Goal: Book appointment/travel/reservation

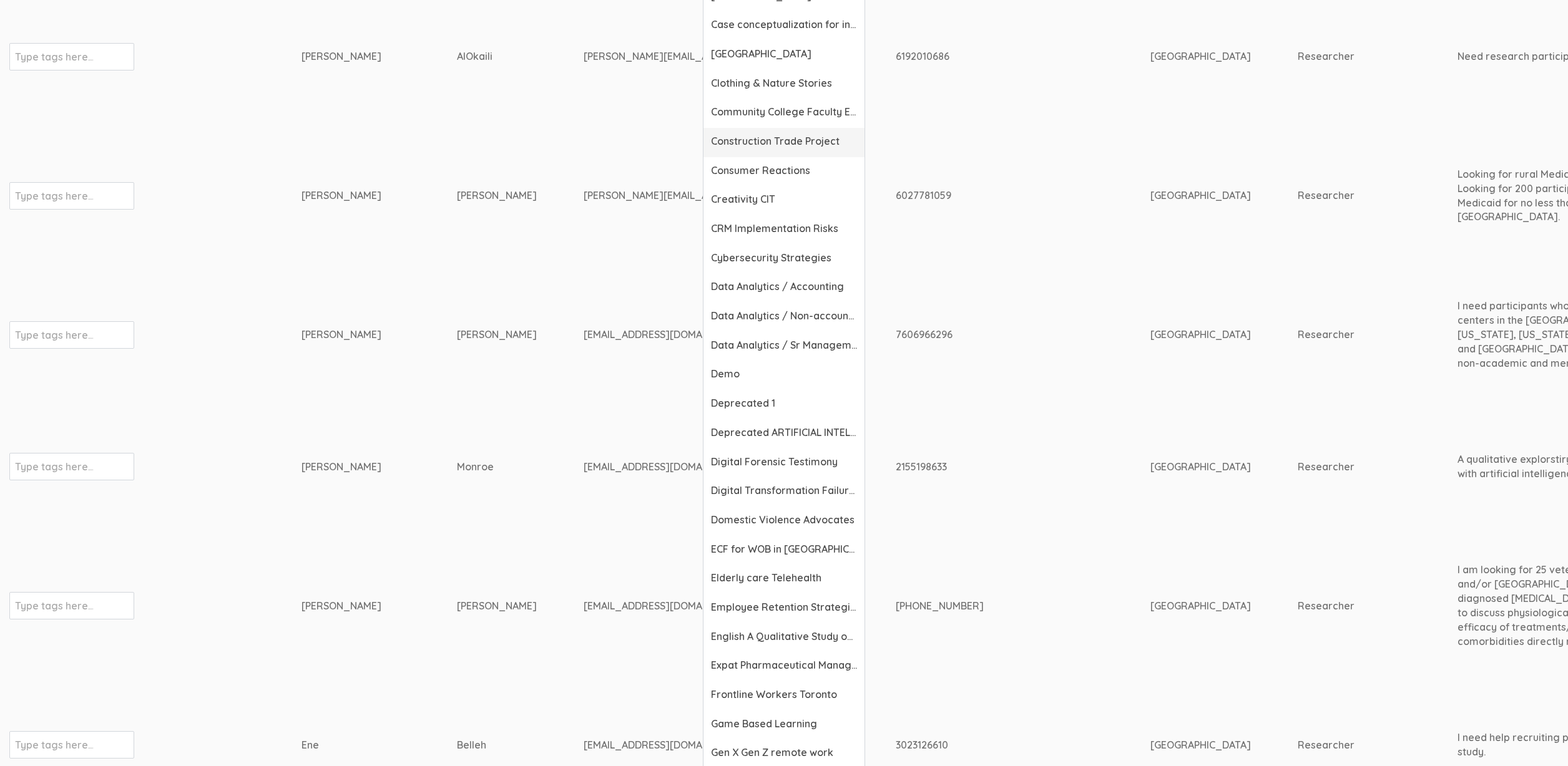
scroll to position [548, 0]
click at [725, 579] on span "Elderly care Telehealth" at bounding box center [784, 578] width 146 height 15
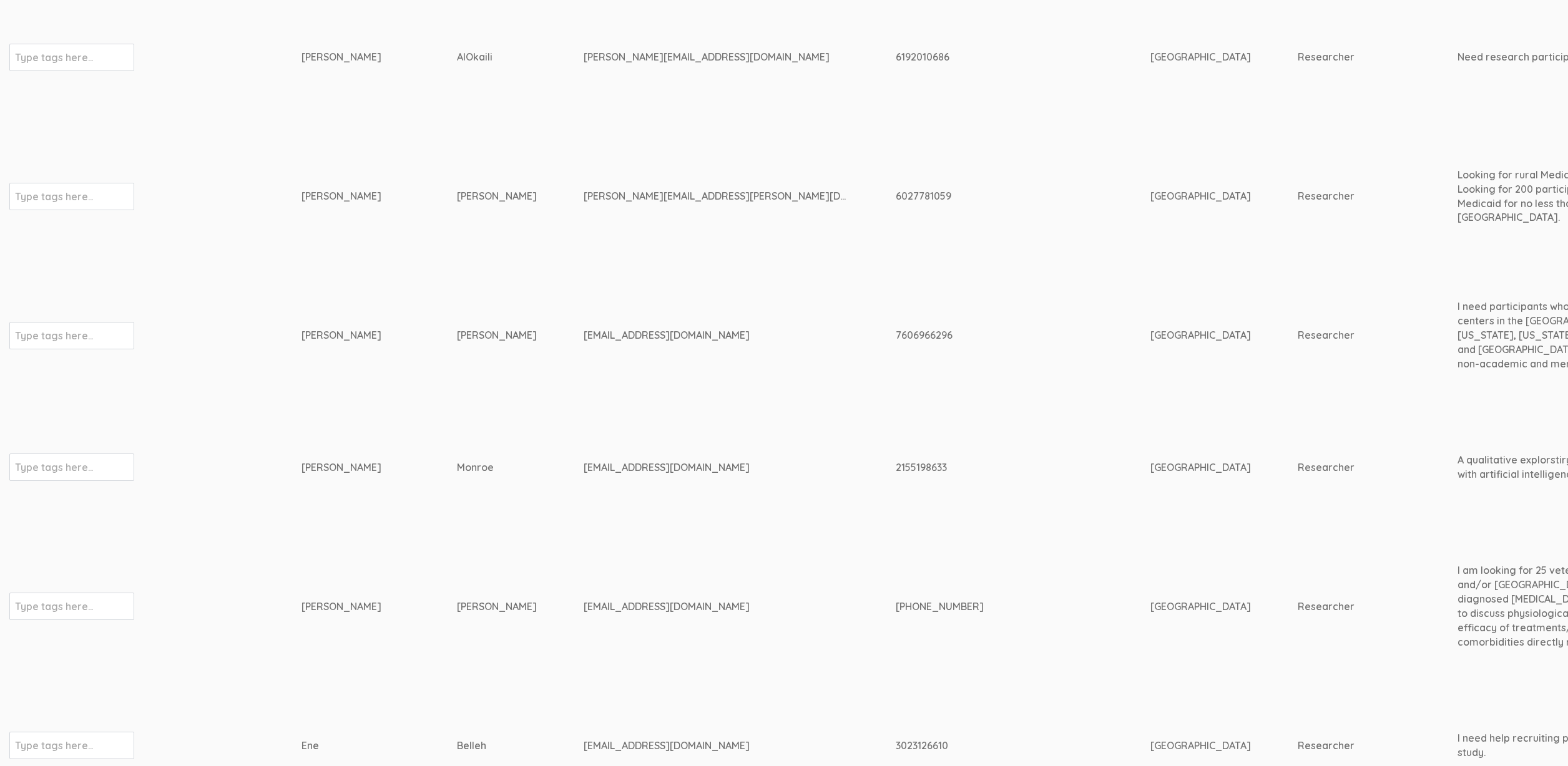
scroll to position [0, 0]
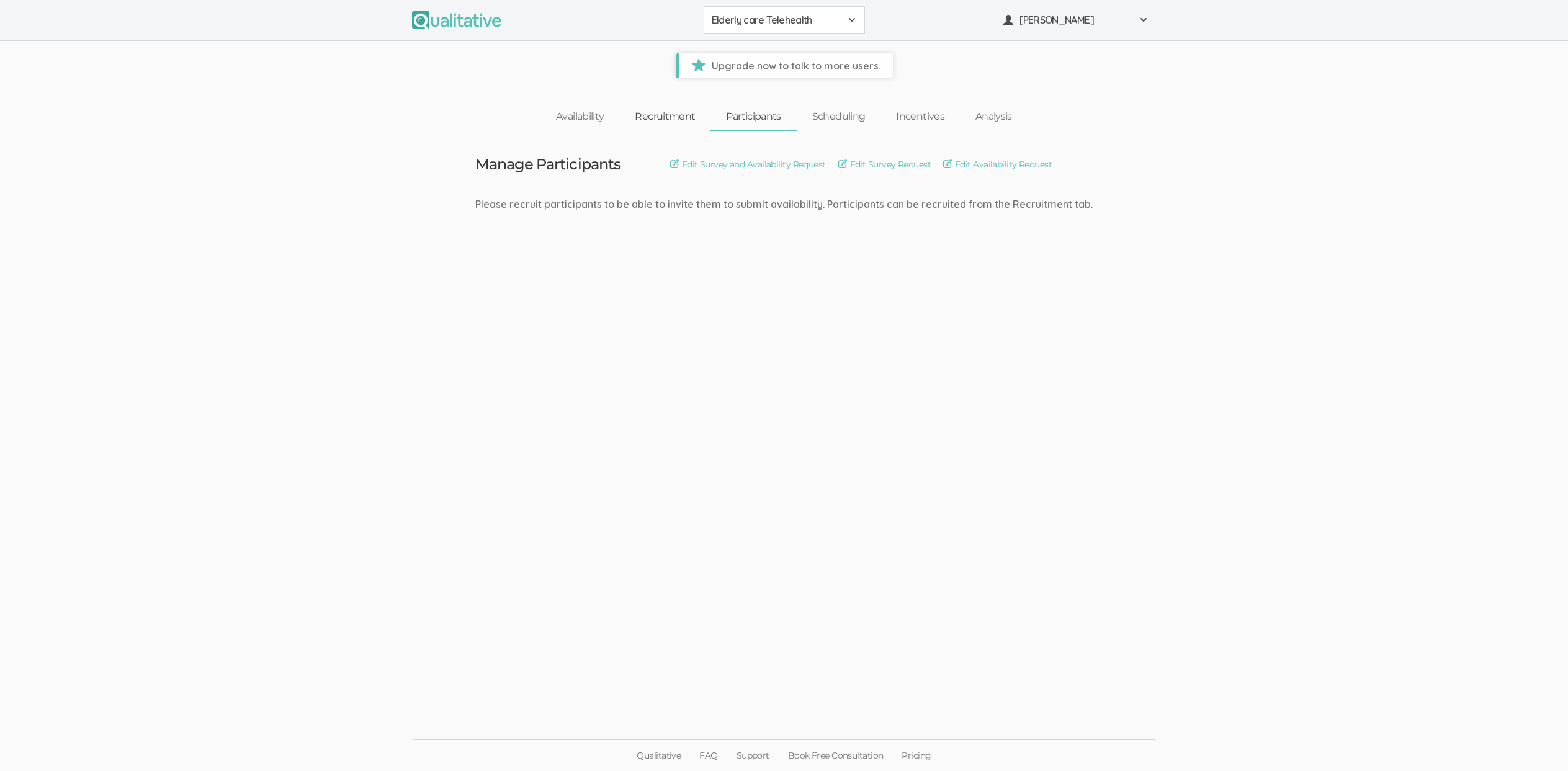
click at [668, 123] on link "Recruitment" at bounding box center [665, 117] width 91 height 27
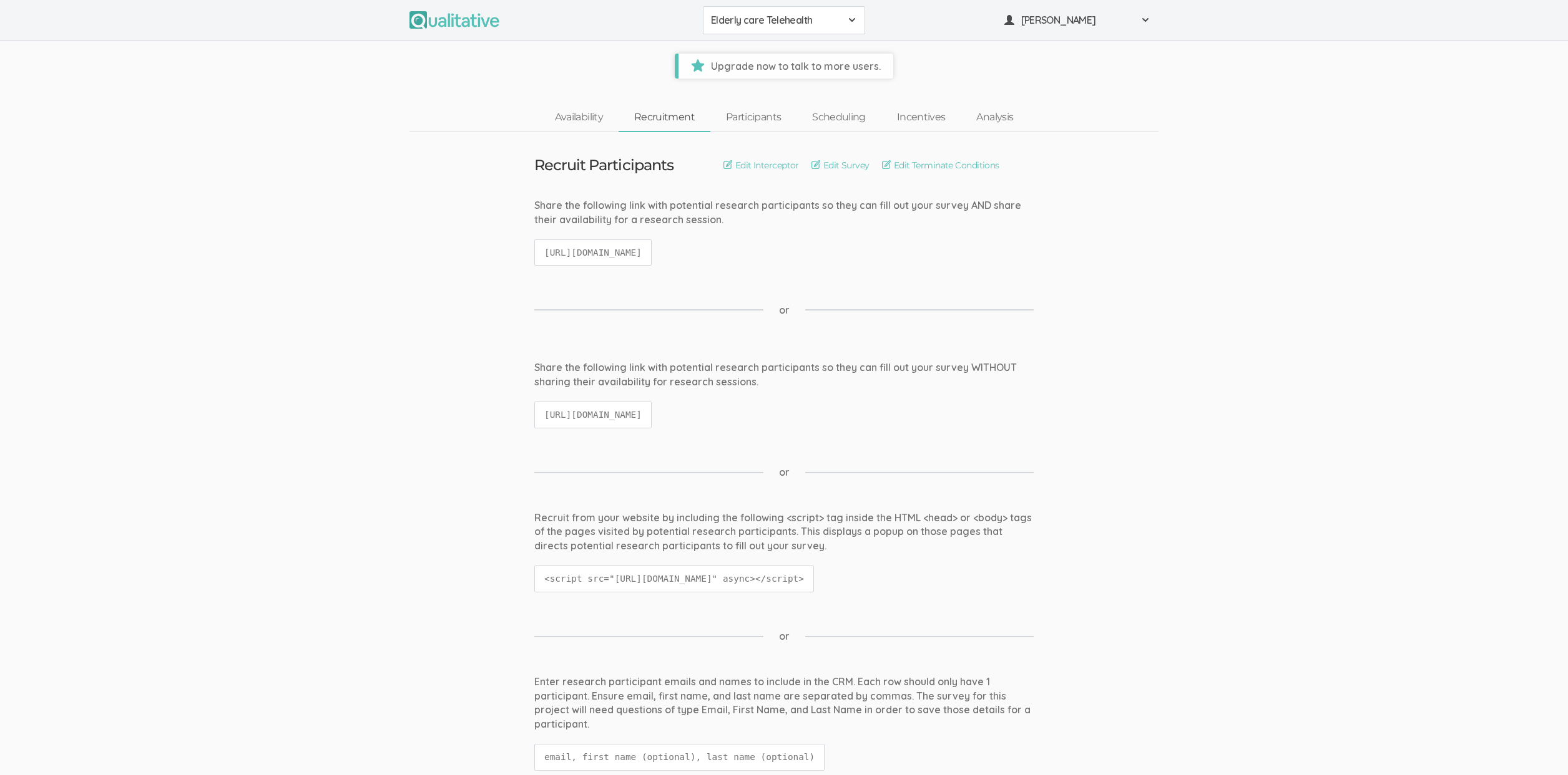
click at [616, 254] on code "https://qualitative.io/screener/68e9753d3e20a32a0a82b12f" at bounding box center [592, 253] width 117 height 27
copy ui-view "https://qualitative.io/screener/68e9753d3e20a32a0a82b12f"
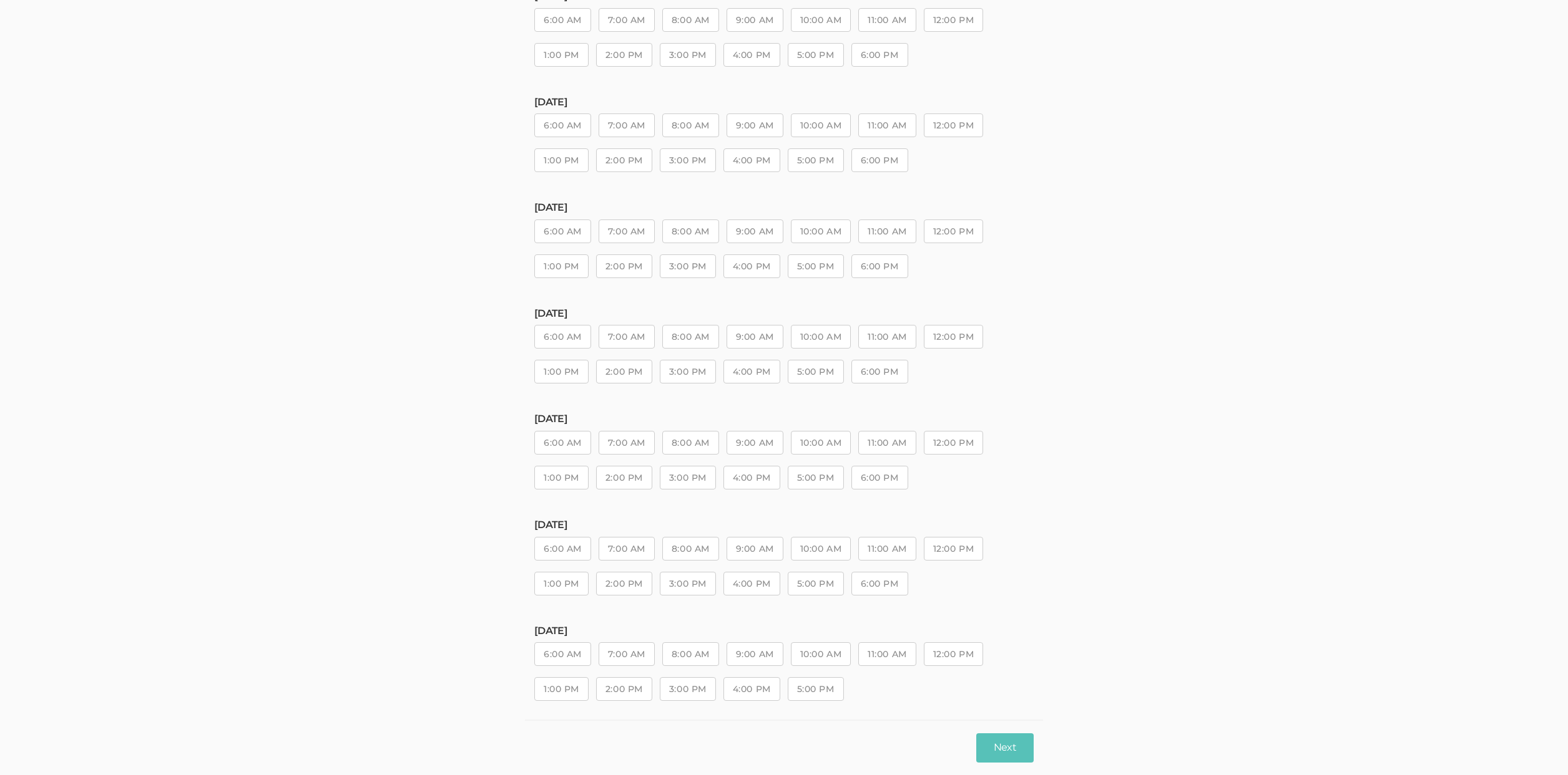
scroll to position [161, 0]
click at [628, 460] on button "2:00 PM" at bounding box center [624, 467] width 56 height 24
click at [1007, 746] on button "Next" at bounding box center [1004, 748] width 57 height 29
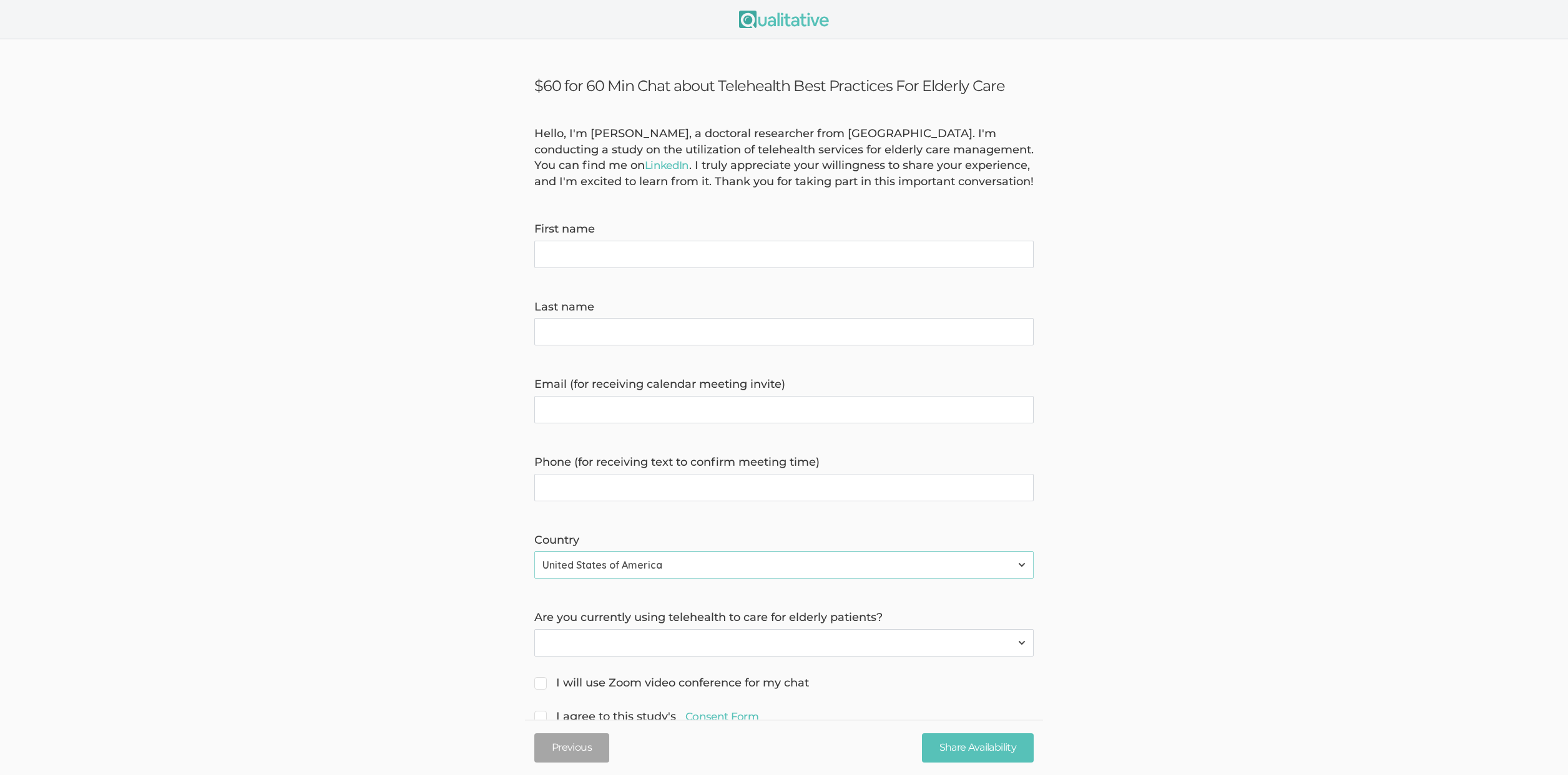
click at [621, 163] on div "Hello, I'm Anthonia Ekeh, a doctoral researcher from Grand Canyon University. I…" at bounding box center [784, 158] width 518 height 64
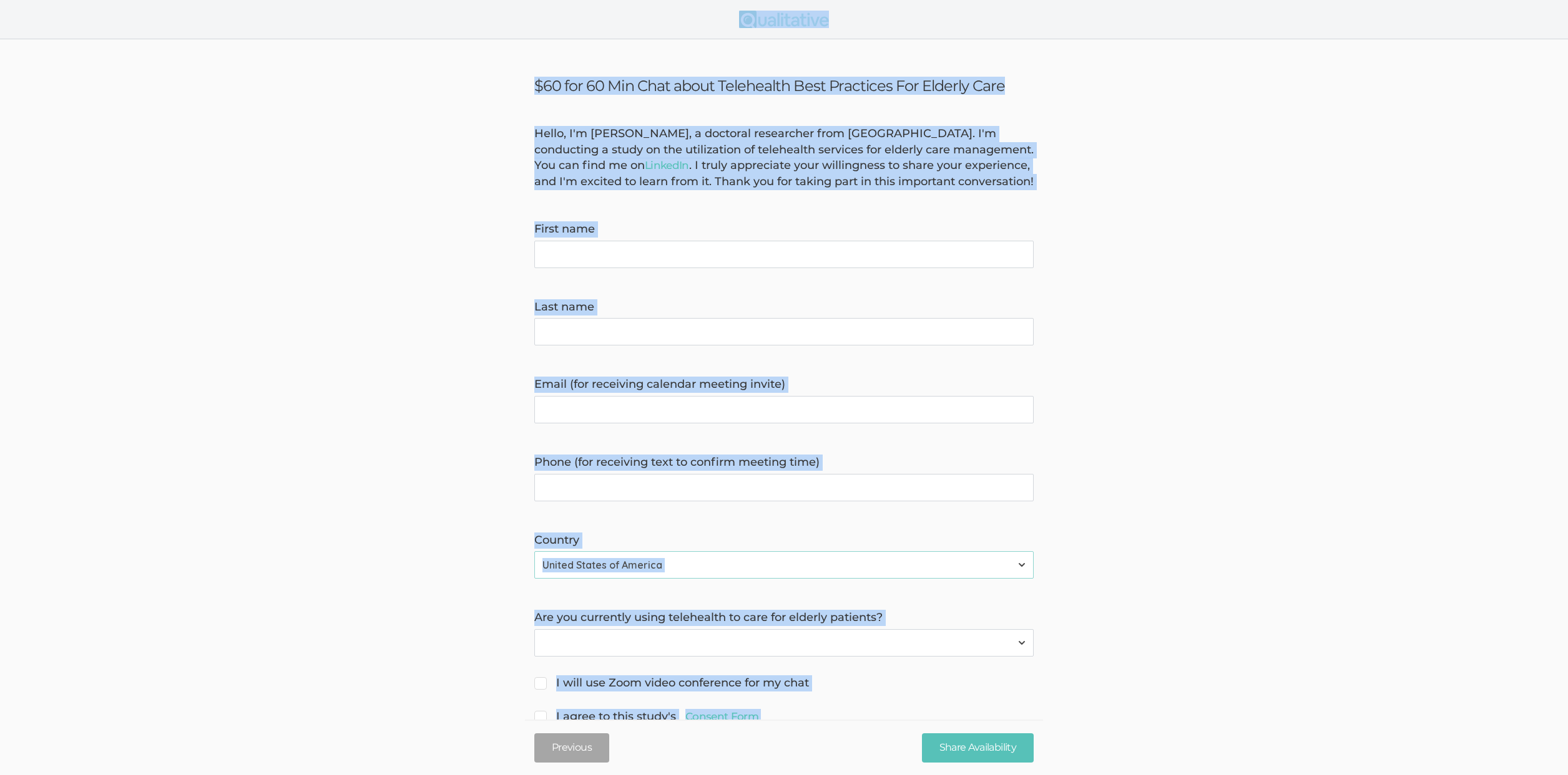
copy body "$60 for 60 Min Chat about Telehealth Best Practices For Elderly Care Hello, I'm…"
click at [1088, 326] on form "Hello, I'm Anthonia Ekeh, a doctoral researcher from Grand Canyon University. I…" at bounding box center [784, 426] width 1568 height 601
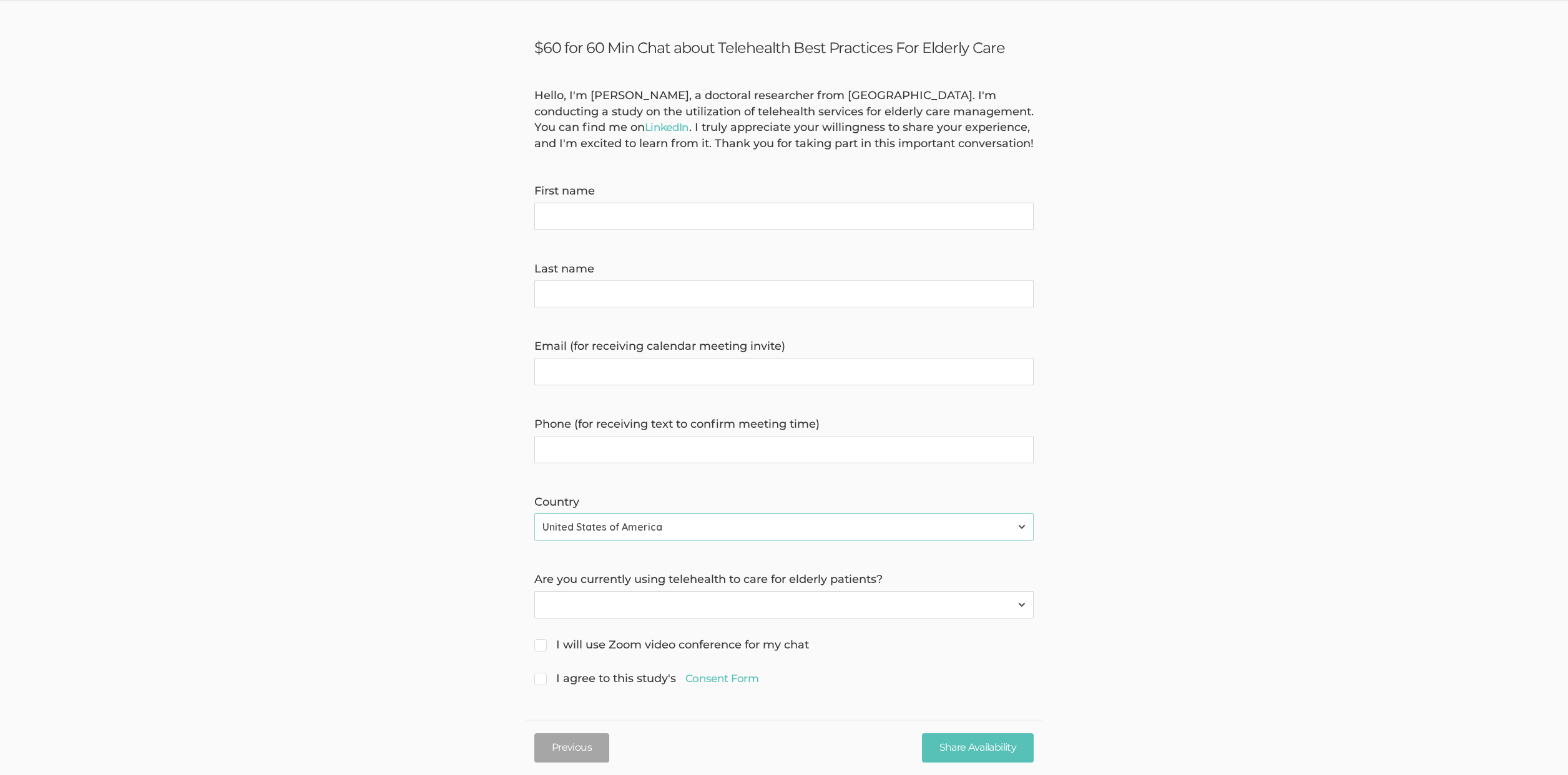
scroll to position [54, 0]
click at [810, 599] on select "Yes No" at bounding box center [784, 605] width 500 height 27
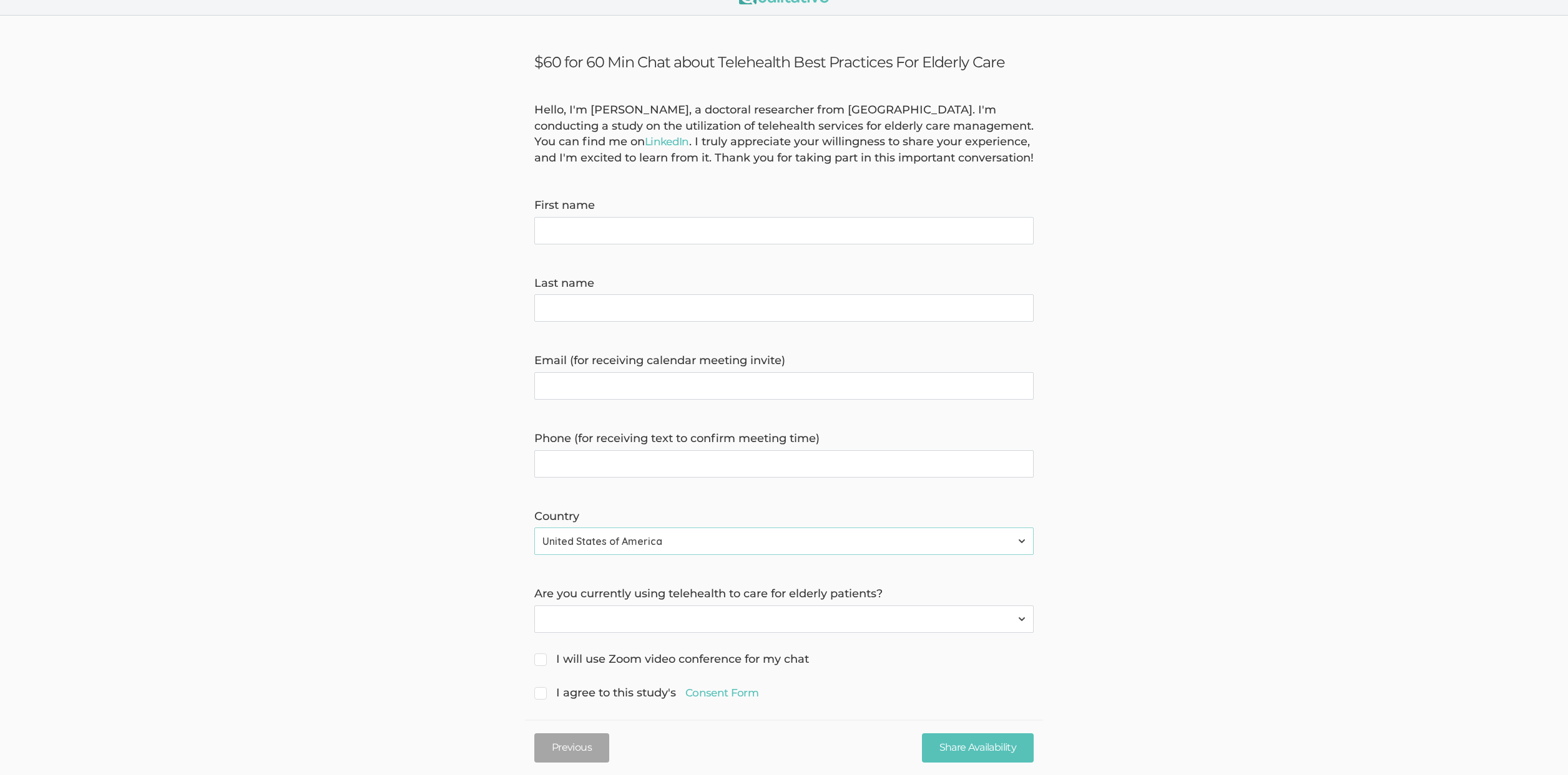
scroll to position [0, 0]
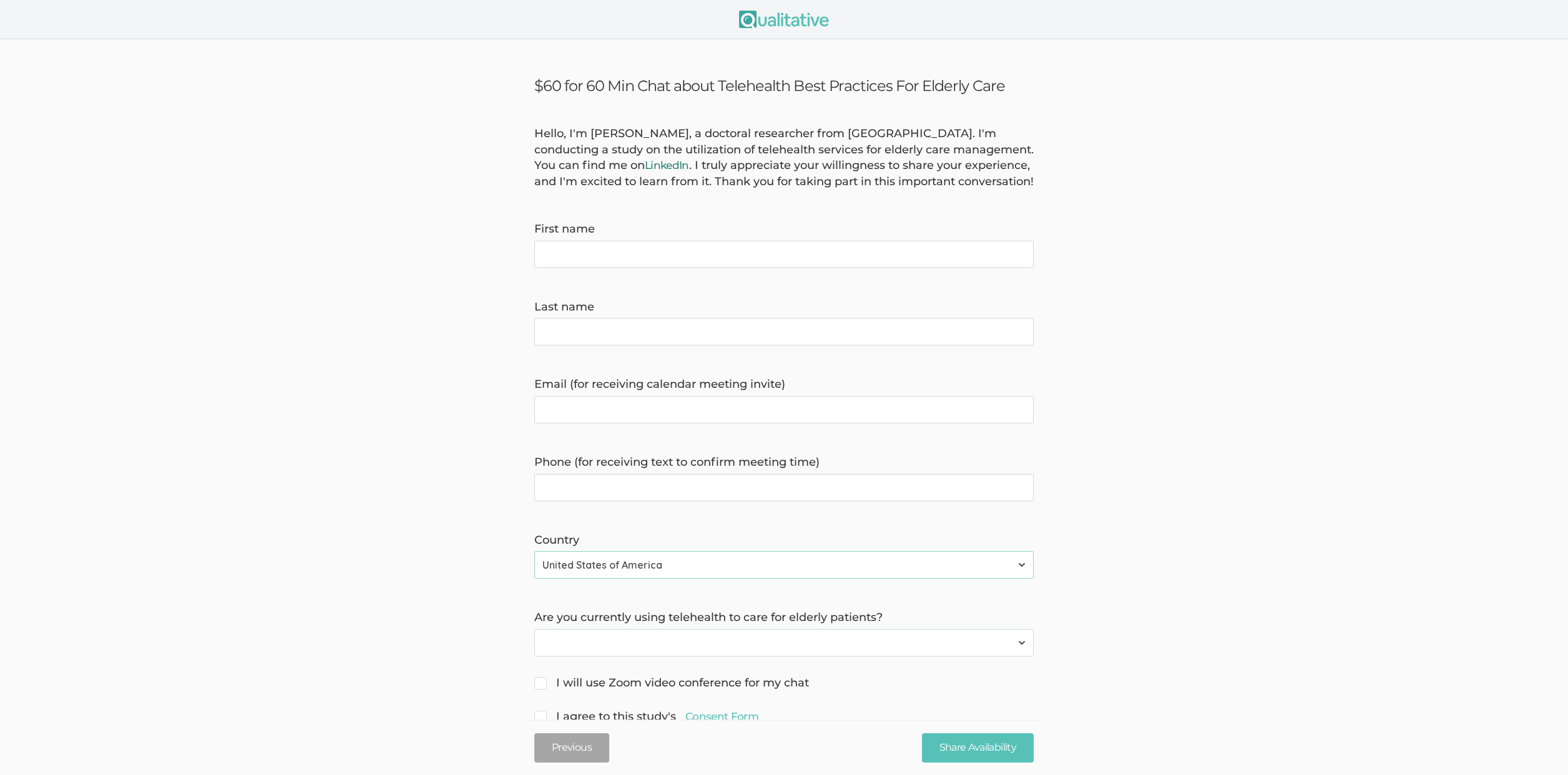
click at [689, 168] on link "LinkedIn" at bounding box center [667, 165] width 44 height 13
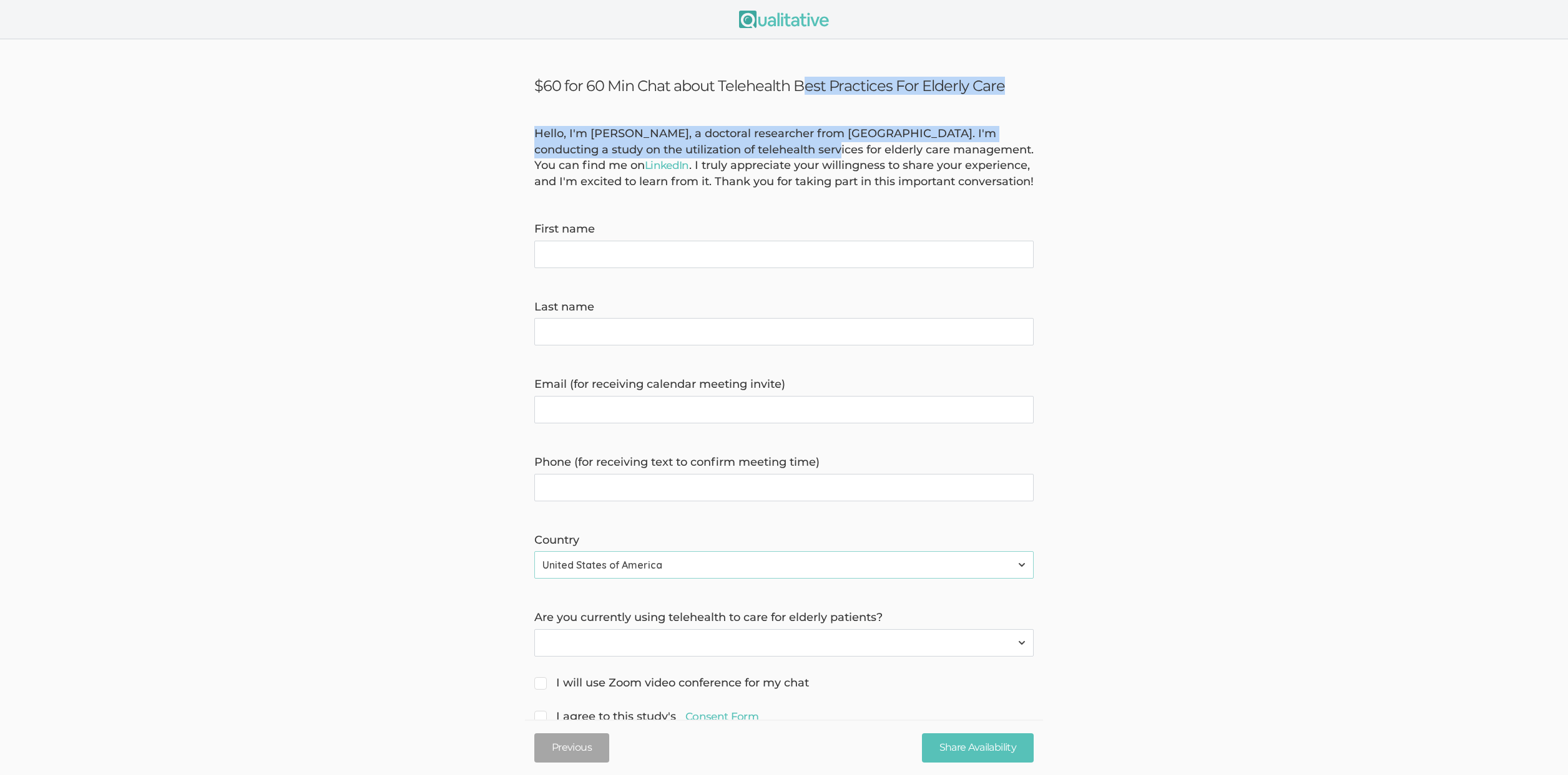
drag, startPoint x: 657, startPoint y: 88, endPoint x: 812, endPoint y: 154, distance: 168.5
click at [812, 154] on ui-view "$60 for 60 Min Chat about Telehealth Best Practices For Elderly Care Hello, I'm…" at bounding box center [784, 426] width 1568 height 774
click at [812, 153] on div "Hello, I'm Anthonia Ekeh, a doctoral researcher from Grand Canyon University. I…" at bounding box center [784, 158] width 518 height 64
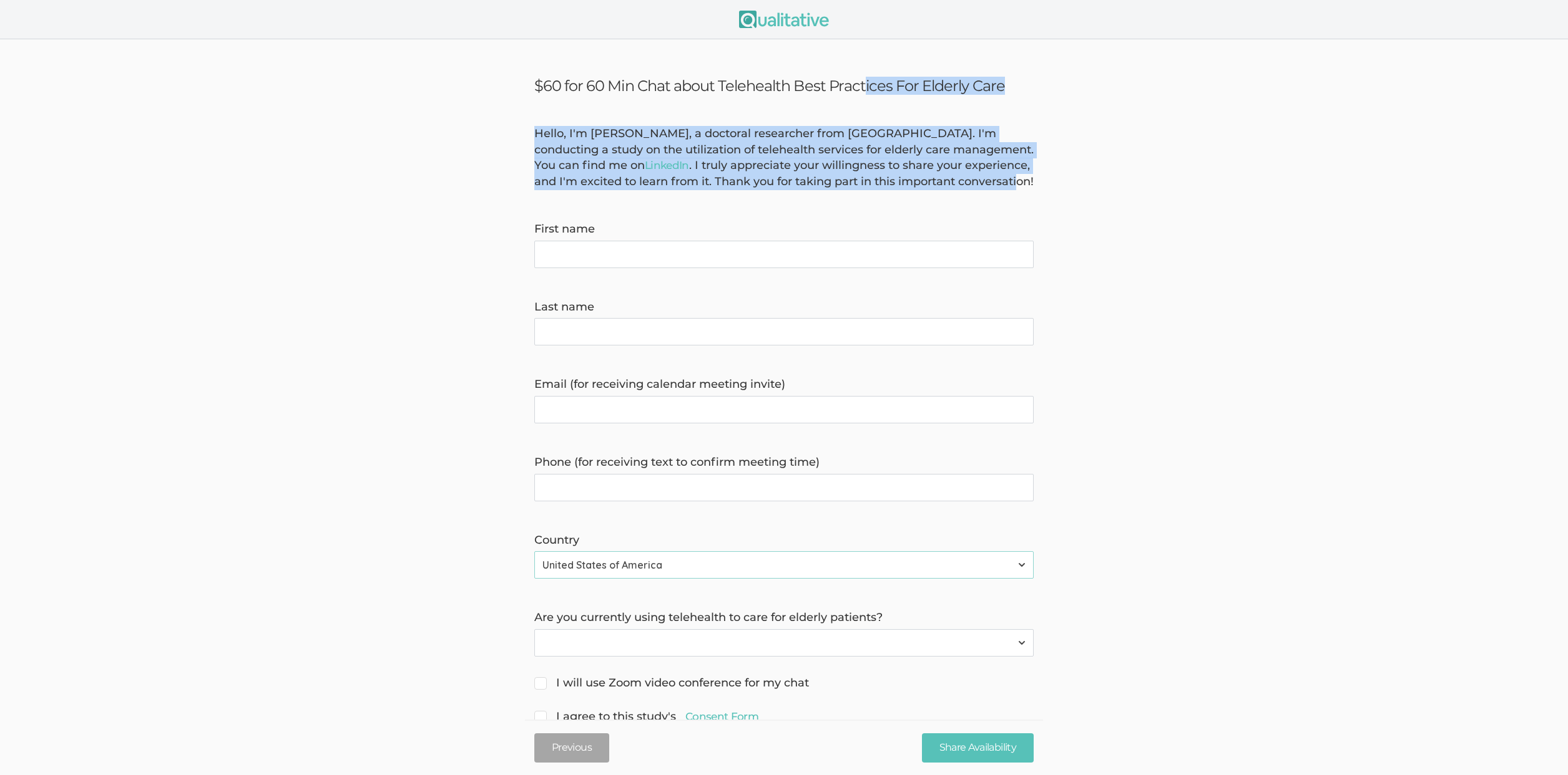
drag, startPoint x: 657, startPoint y: 199, endPoint x: 717, endPoint y: 83, distance: 130.6
click at [717, 83] on ui-view "$60 for 60 Min Chat about Telehealth Best Practices For Elderly Care Hello, I'm…" at bounding box center [784, 426] width 1568 height 774
click at [717, 83] on h3 "$60 for 60 Min Chat about Telehealth Best Practices For Elderly Care" at bounding box center [784, 86] width 500 height 18
drag, startPoint x: 691, startPoint y: 84, endPoint x: 596, endPoint y: 201, distance: 150.7
click at [596, 201] on ui-view "$60 for 60 Min Chat about Telehealth Best Practices For Elderly Care Hello, I'm…" at bounding box center [784, 426] width 1568 height 774
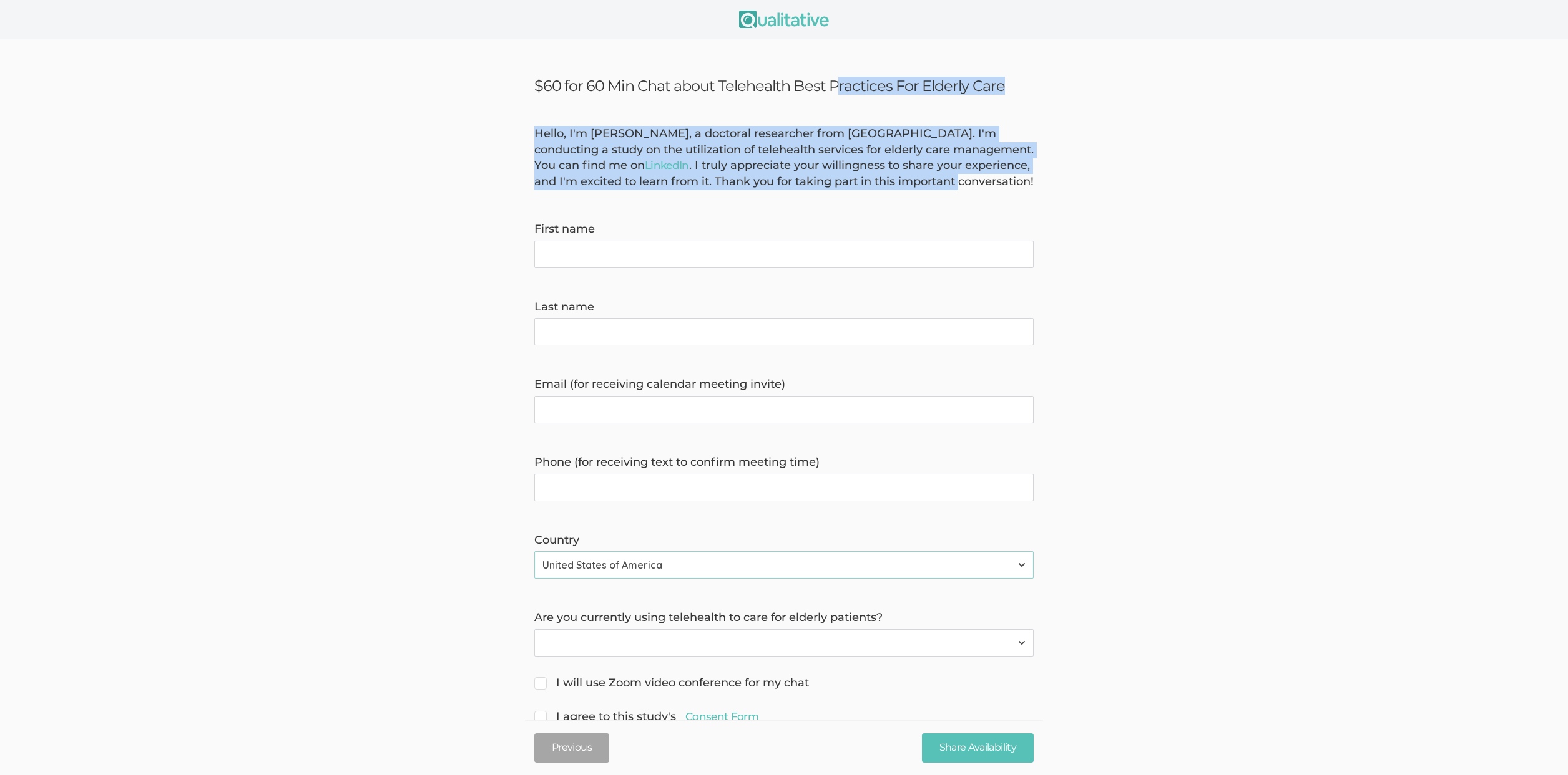
click at [596, 190] on div "Hello, I'm Anthonia Ekeh, a doctoral researcher from Grand Canyon University. I…" at bounding box center [784, 158] width 518 height 64
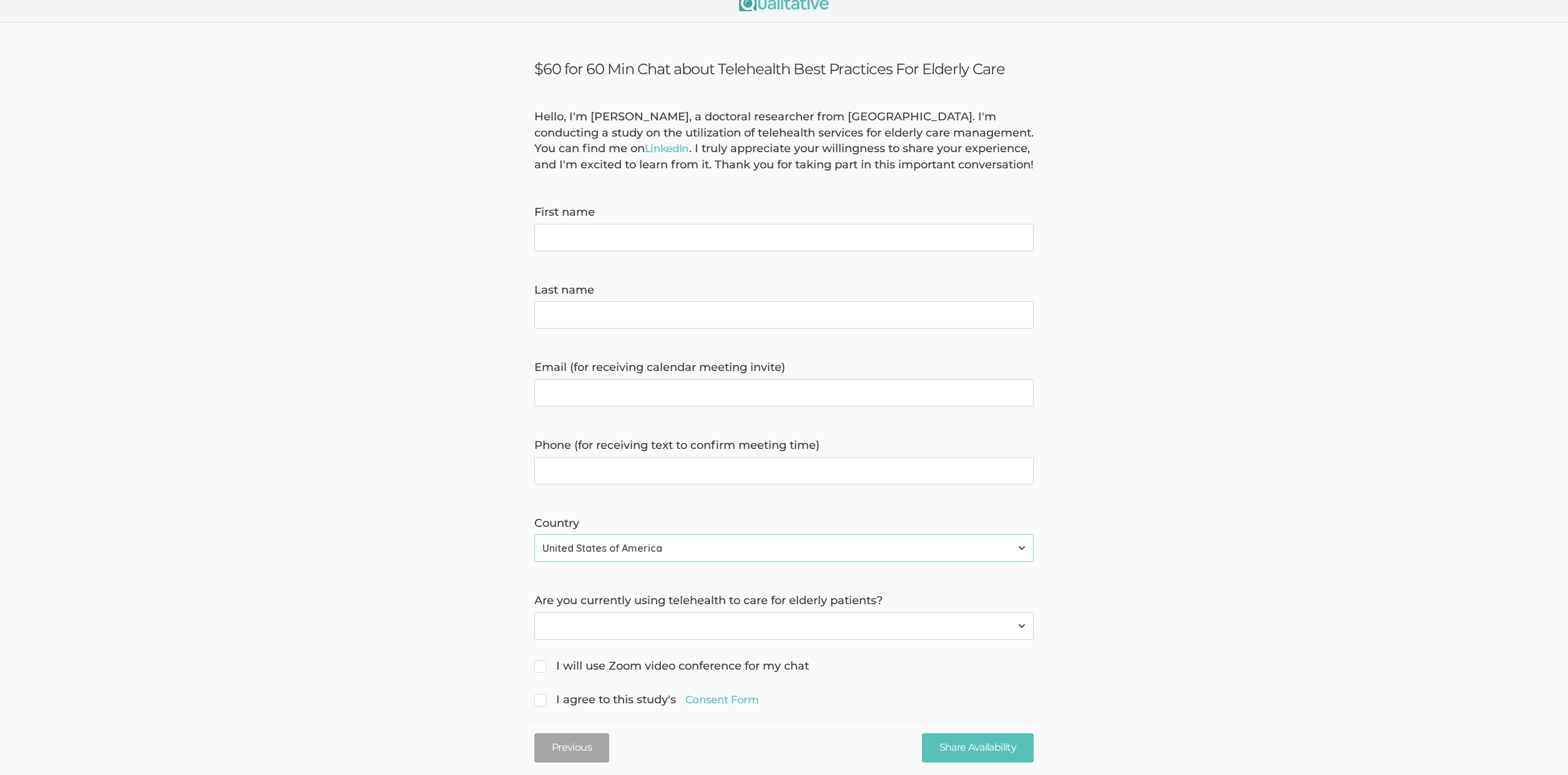
scroll to position [54, 0]
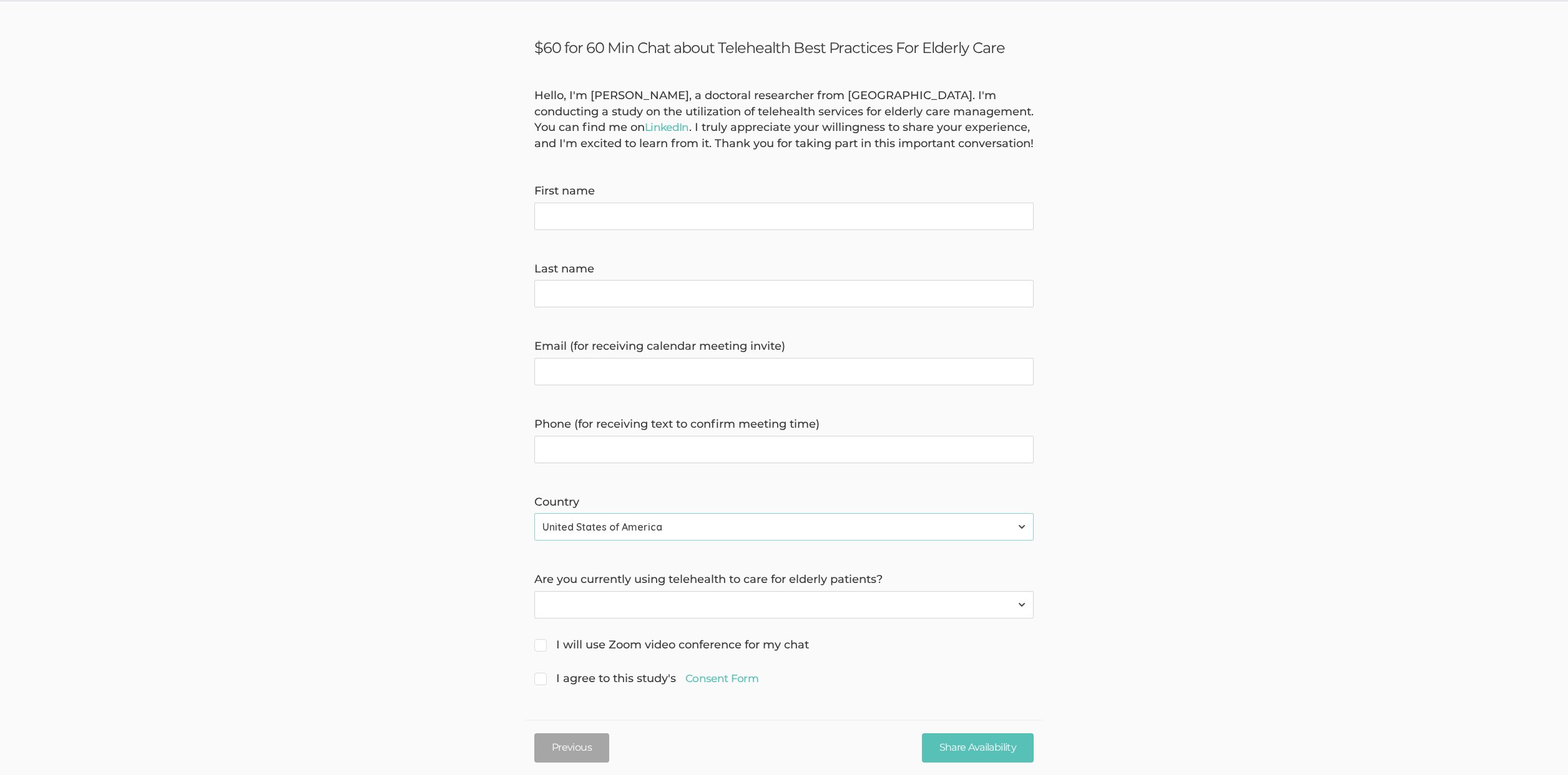
click at [266, 239] on form "Hello, I'm [PERSON_NAME], a doctoral researcher from [GEOGRAPHIC_DATA]. I'm con…" at bounding box center [784, 388] width 1568 height 601
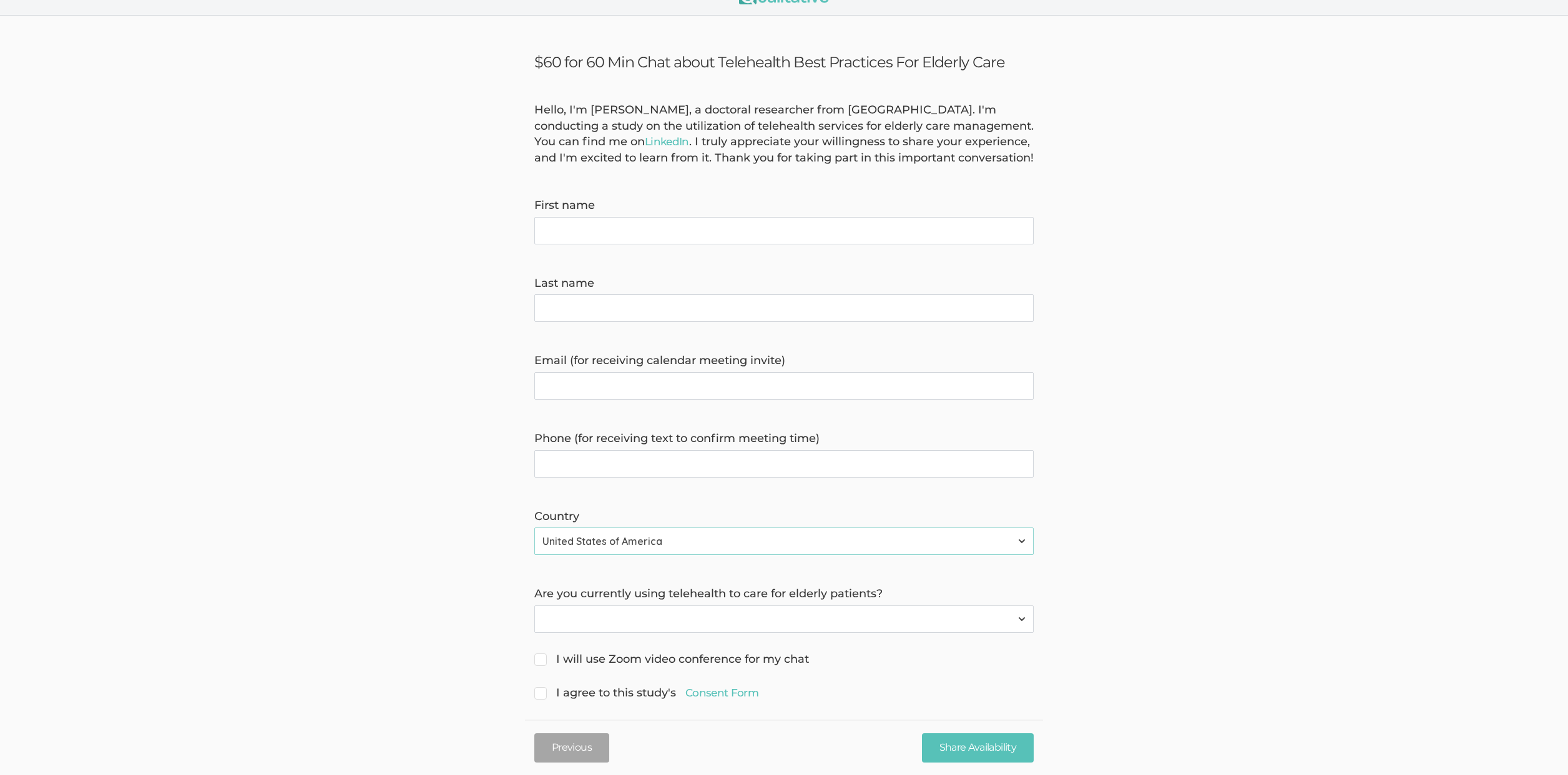
scroll to position [0, 0]
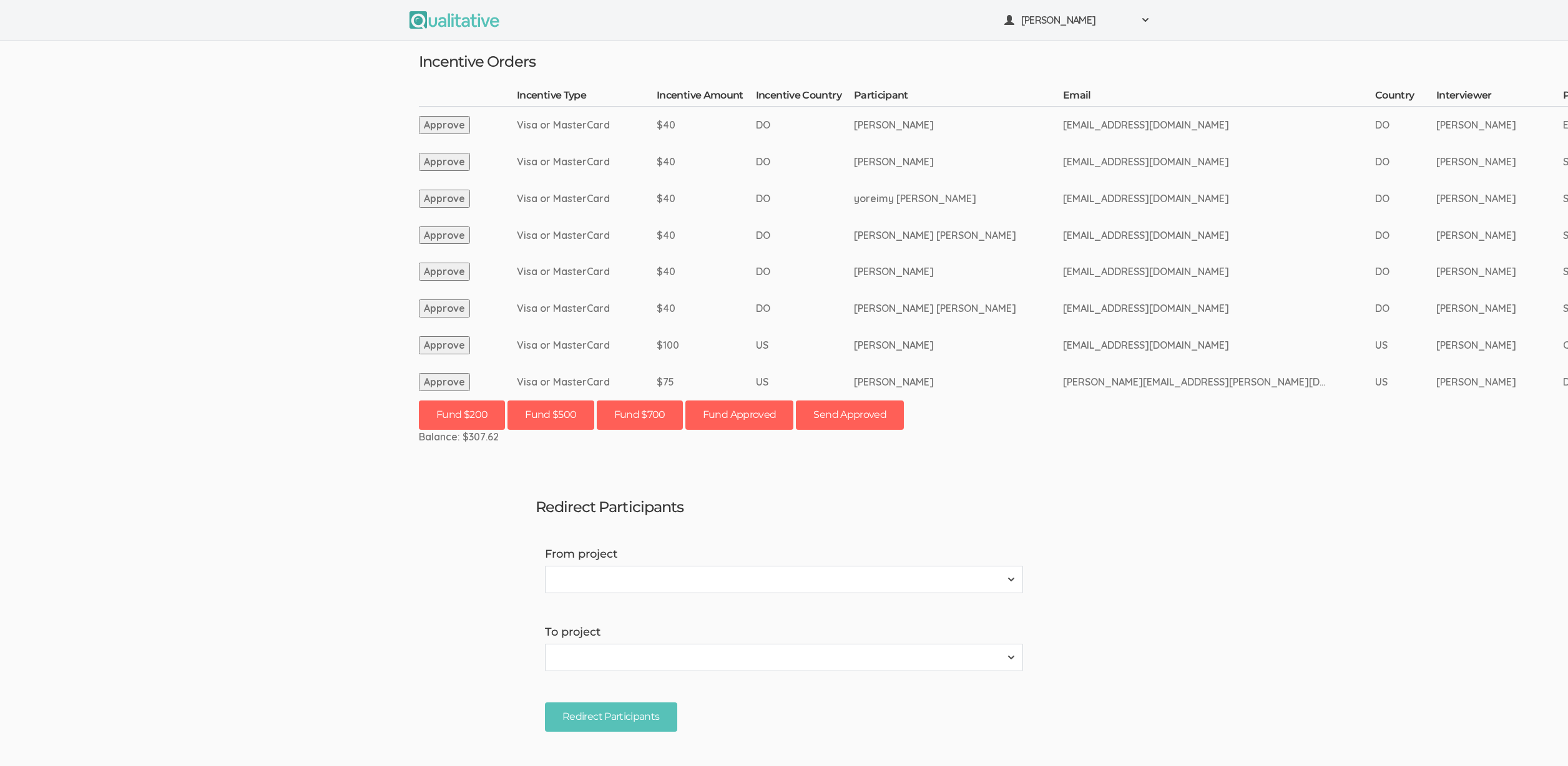
click at [50, 429] on ui-view "[PERSON_NAME] Project Workspace Profile Organization Settings" at bounding box center [784, 383] width 1568 height 766
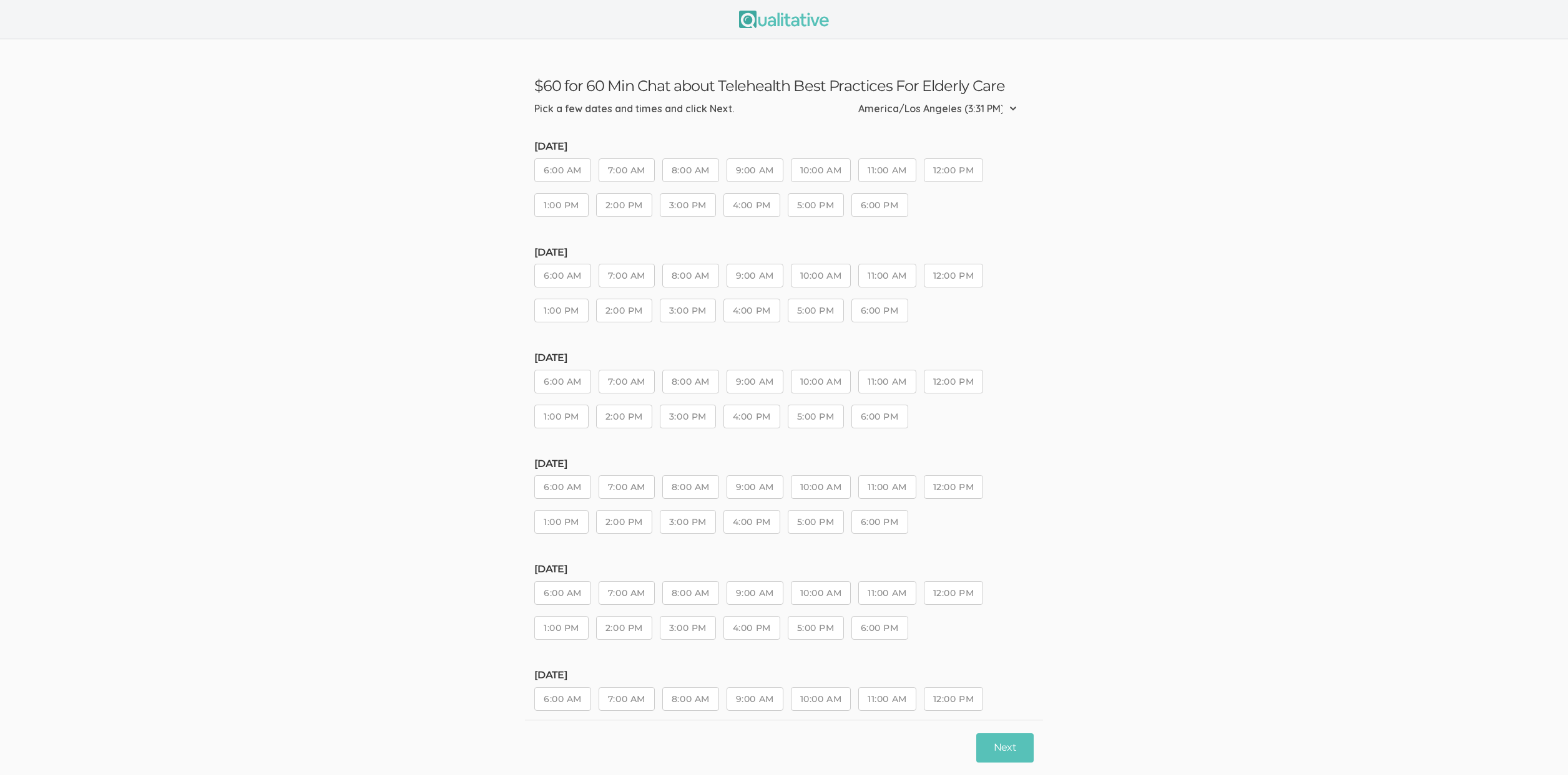
click at [689, 414] on button "3:00 PM" at bounding box center [687, 417] width 56 height 24
click at [1014, 757] on button "Next" at bounding box center [1004, 748] width 57 height 29
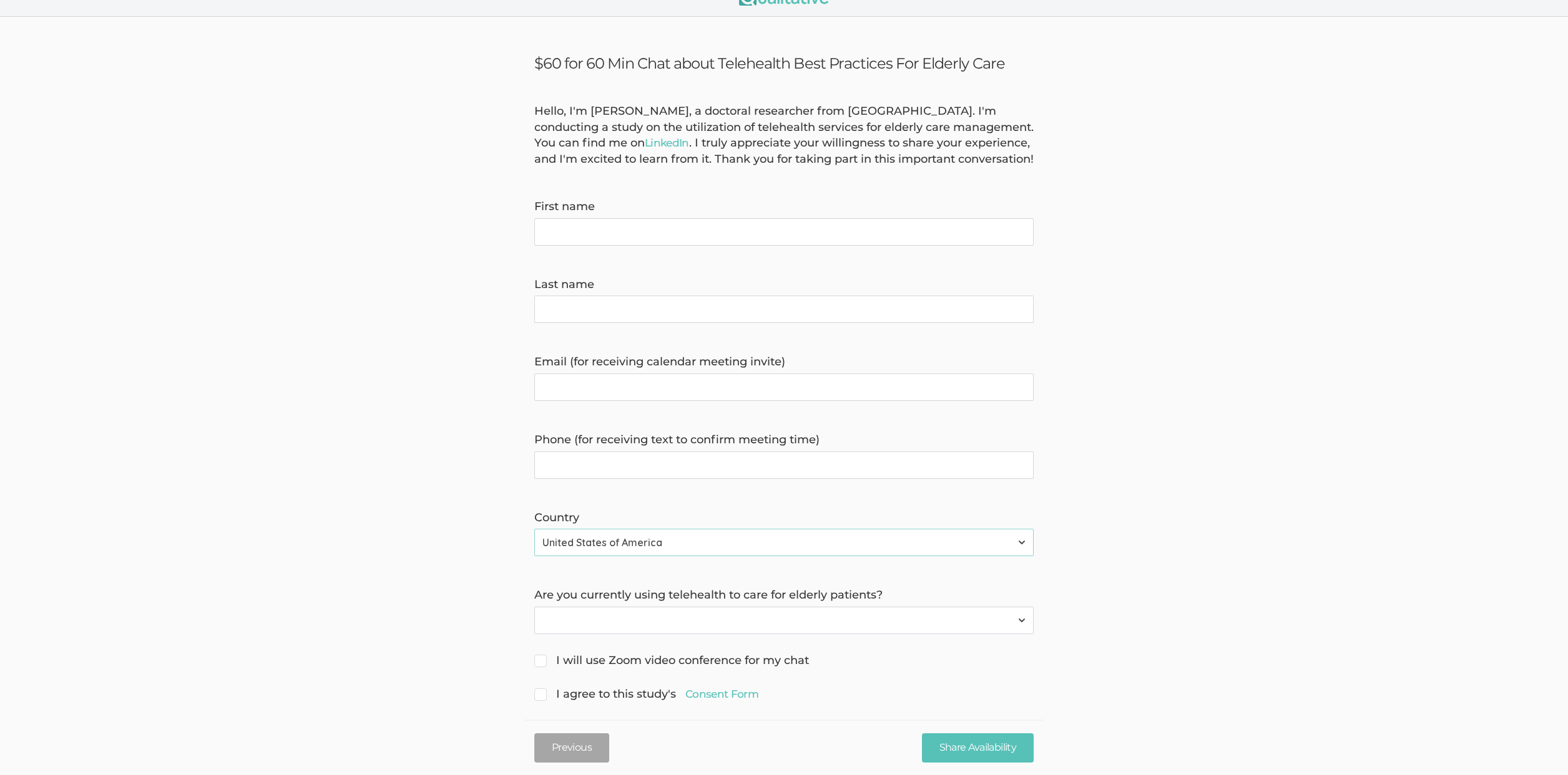
scroll to position [54, 0]
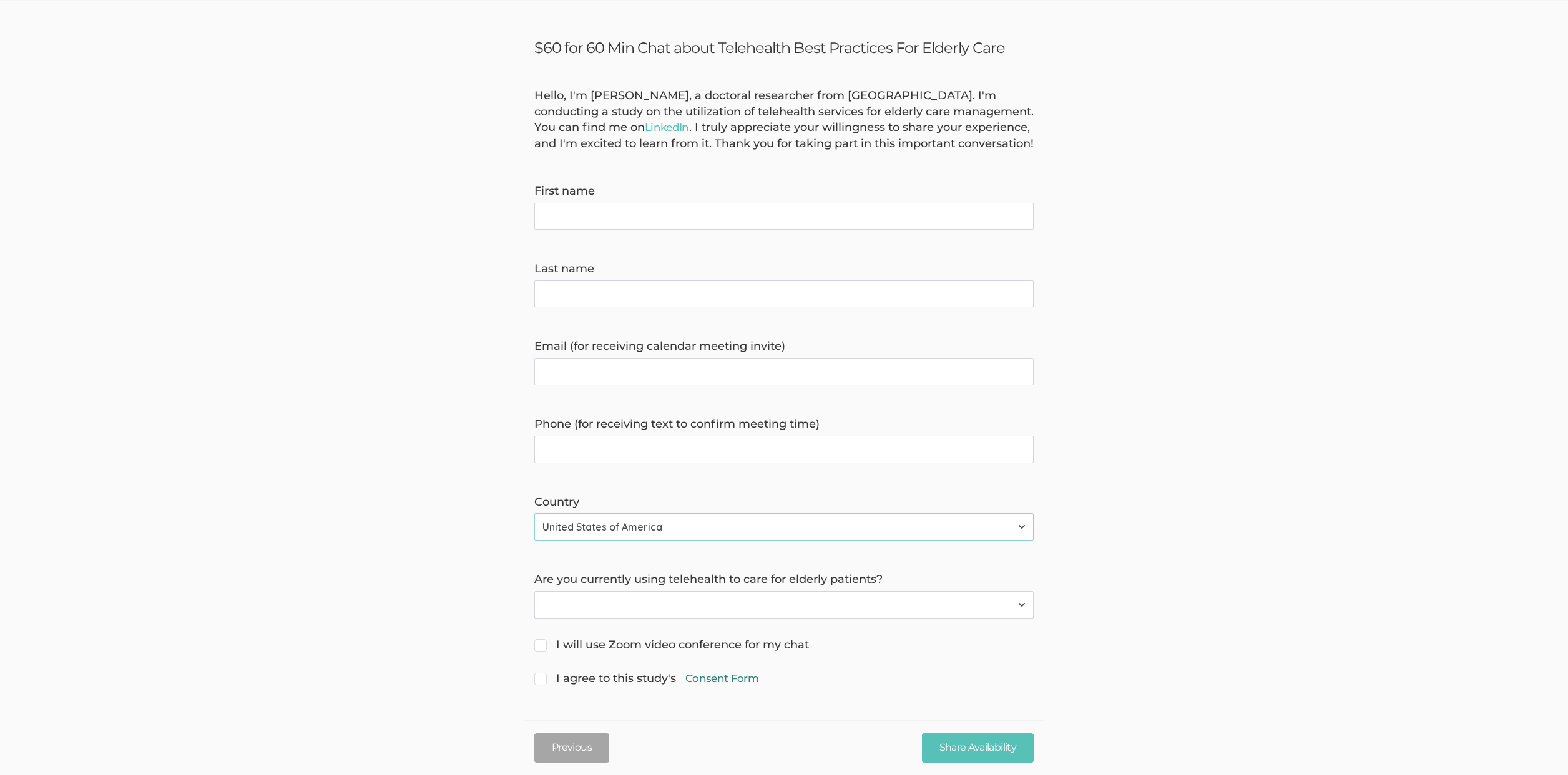
click at [714, 677] on link "Consent Form" at bounding box center [722, 679] width 73 height 15
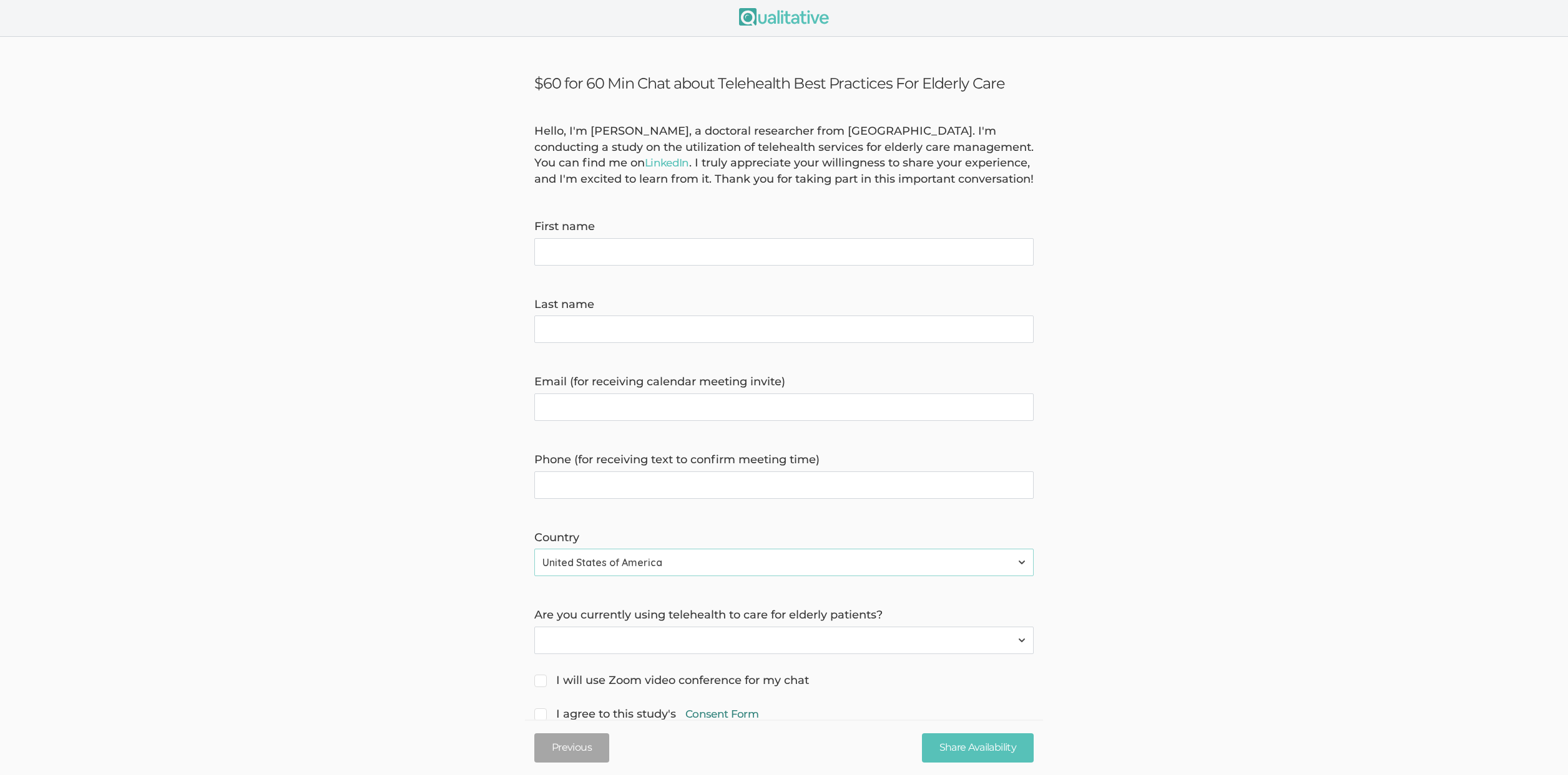
scroll to position [0, 0]
click at [207, 421] on form "Hello, I'm [PERSON_NAME], a doctoral researcher from [GEOGRAPHIC_DATA]. I'm con…" at bounding box center [784, 426] width 1568 height 601
